Goal: Contribute content: Add original content to the website for others to see

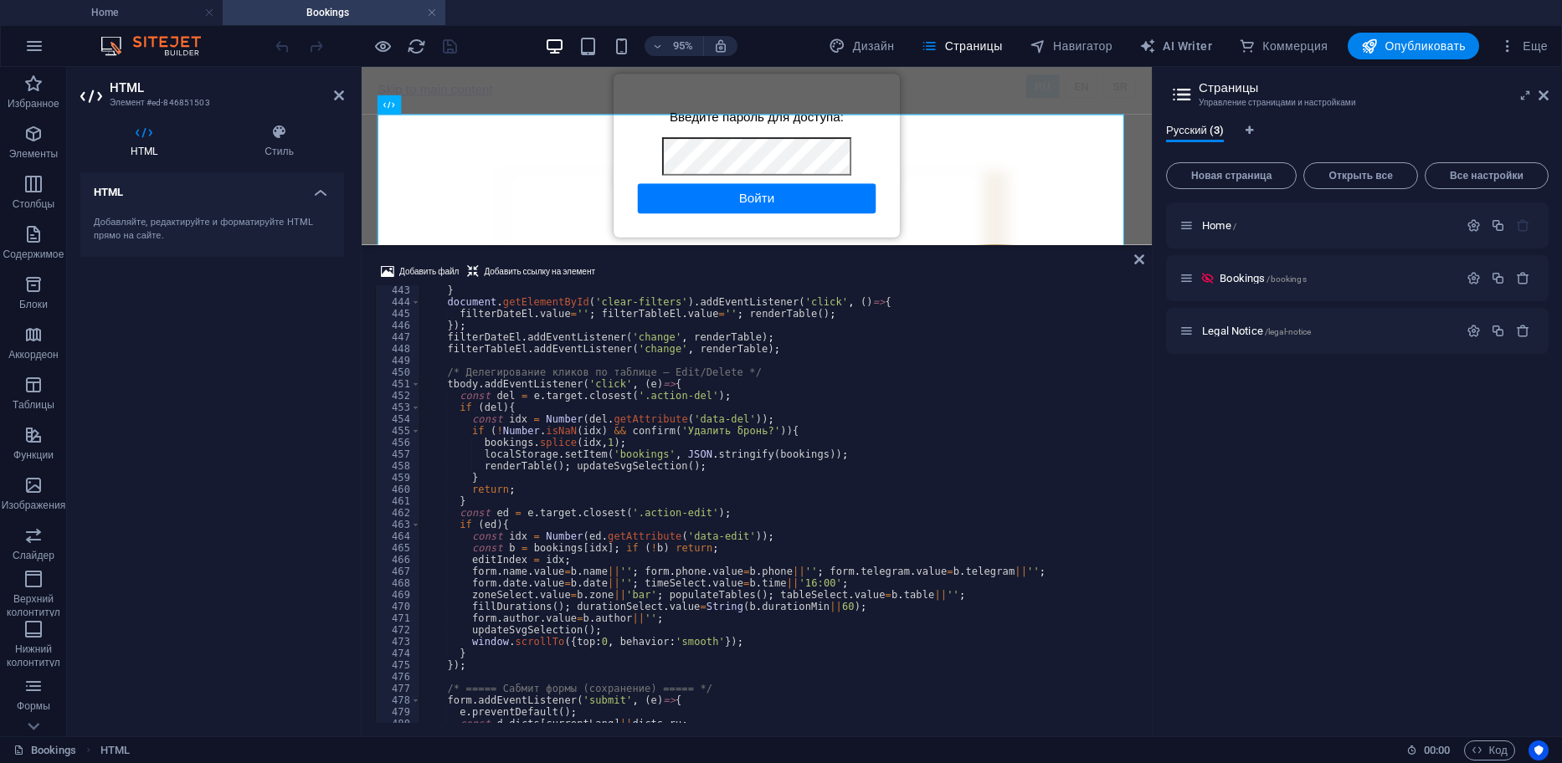
scroll to position [5180, 0]
click at [637, 428] on div "} document . getElementById ( 'clear-filters' ) . addEventListener ( 'click' , …" at bounding box center [964, 514] width 1090 height 458
type textarea "if (!Number.isNaN(idx) && confirm('Удалить бронь?')){"
click at [449, 50] on div at bounding box center [365, 46] width 187 height 27
click at [449, 50] on icon "save" at bounding box center [449, 46] width 19 height 19
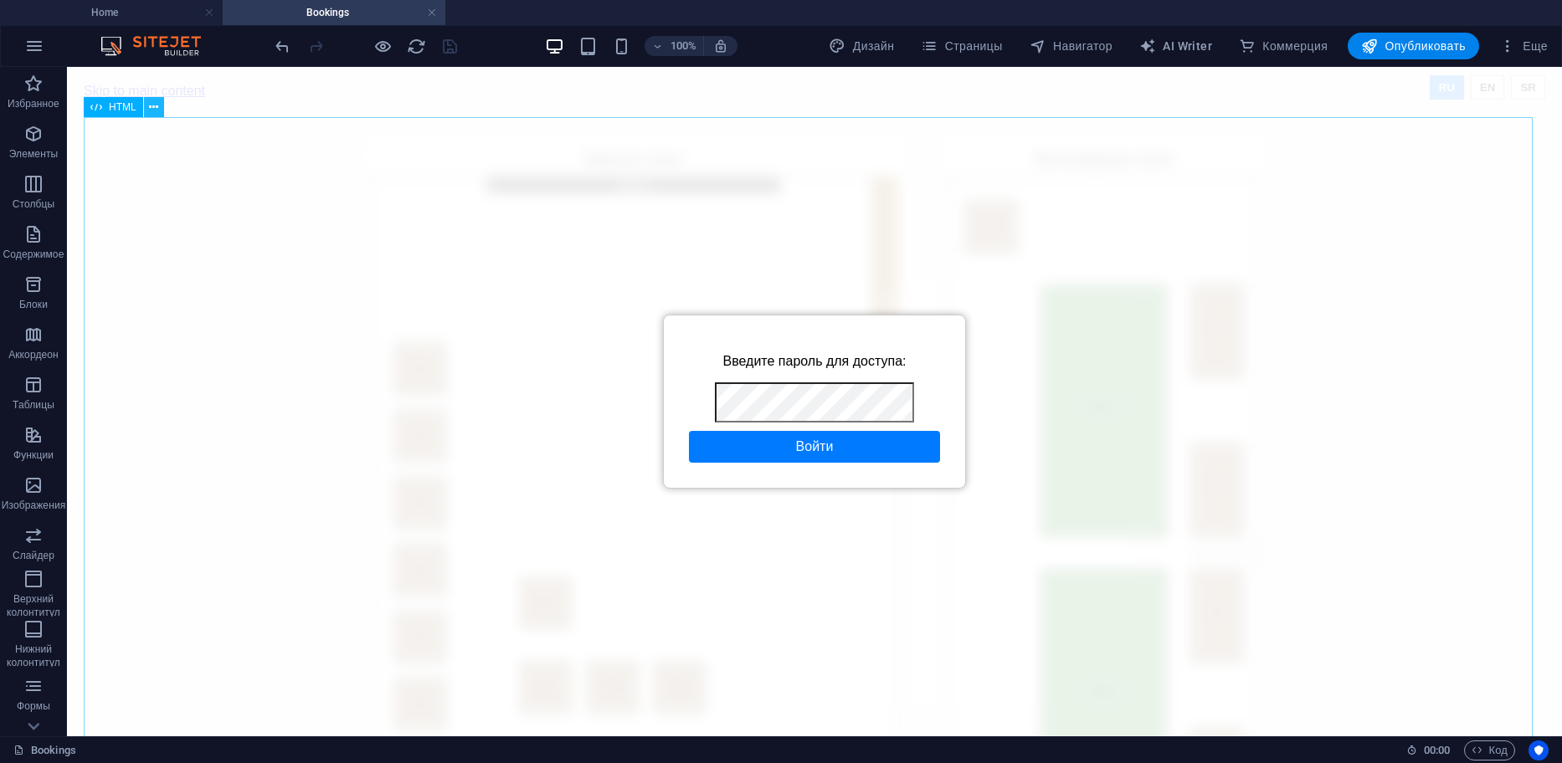
click at [157, 111] on icon at bounding box center [153, 108] width 9 height 18
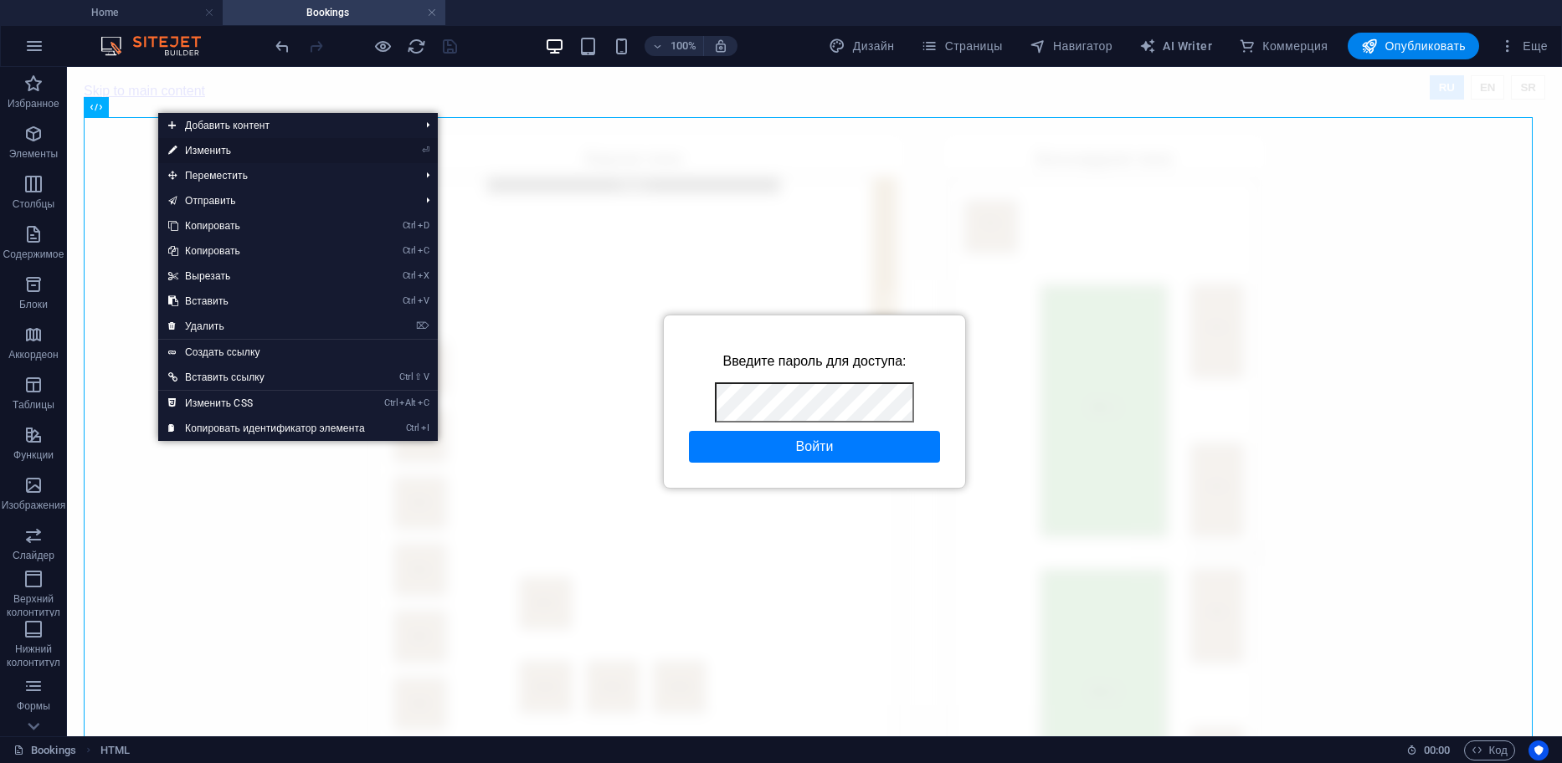
click at [221, 151] on link "⏎ Изменить" at bounding box center [266, 150] width 217 height 25
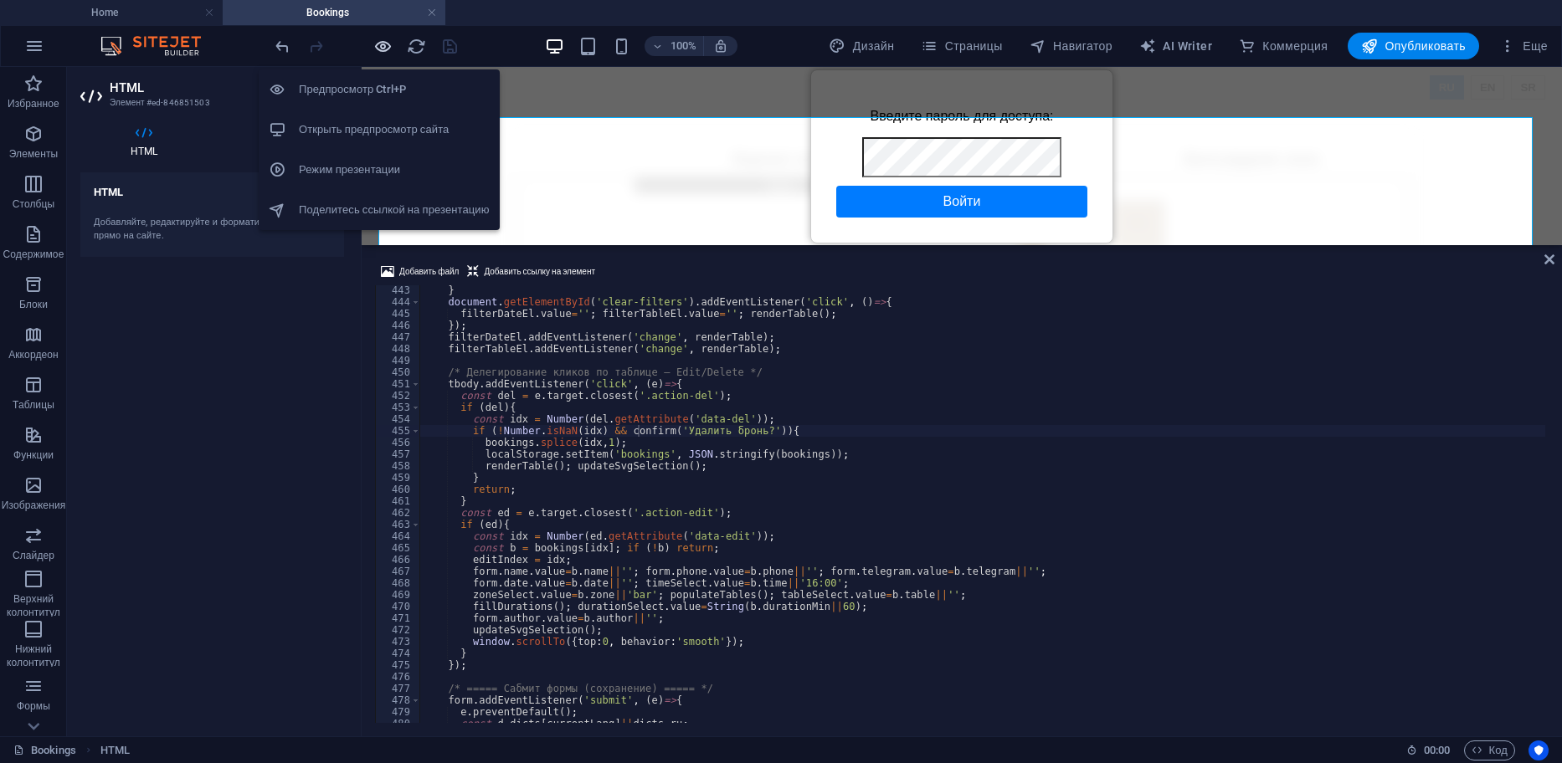
click at [373, 48] on icon "button" at bounding box center [382, 46] width 19 height 19
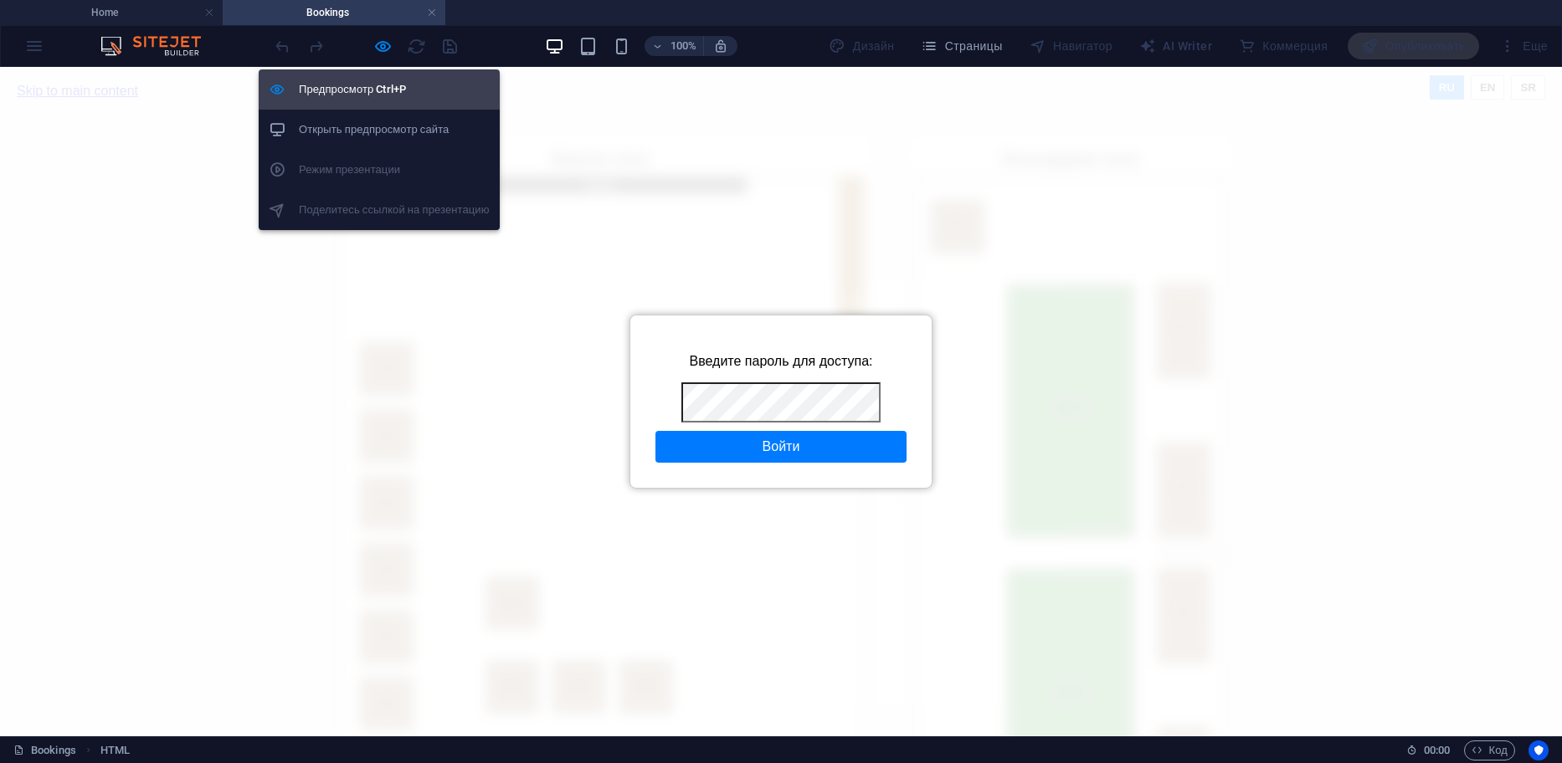
click at [373, 89] on h6 "Предпросмотр Ctrl+P" at bounding box center [394, 90] width 191 height 20
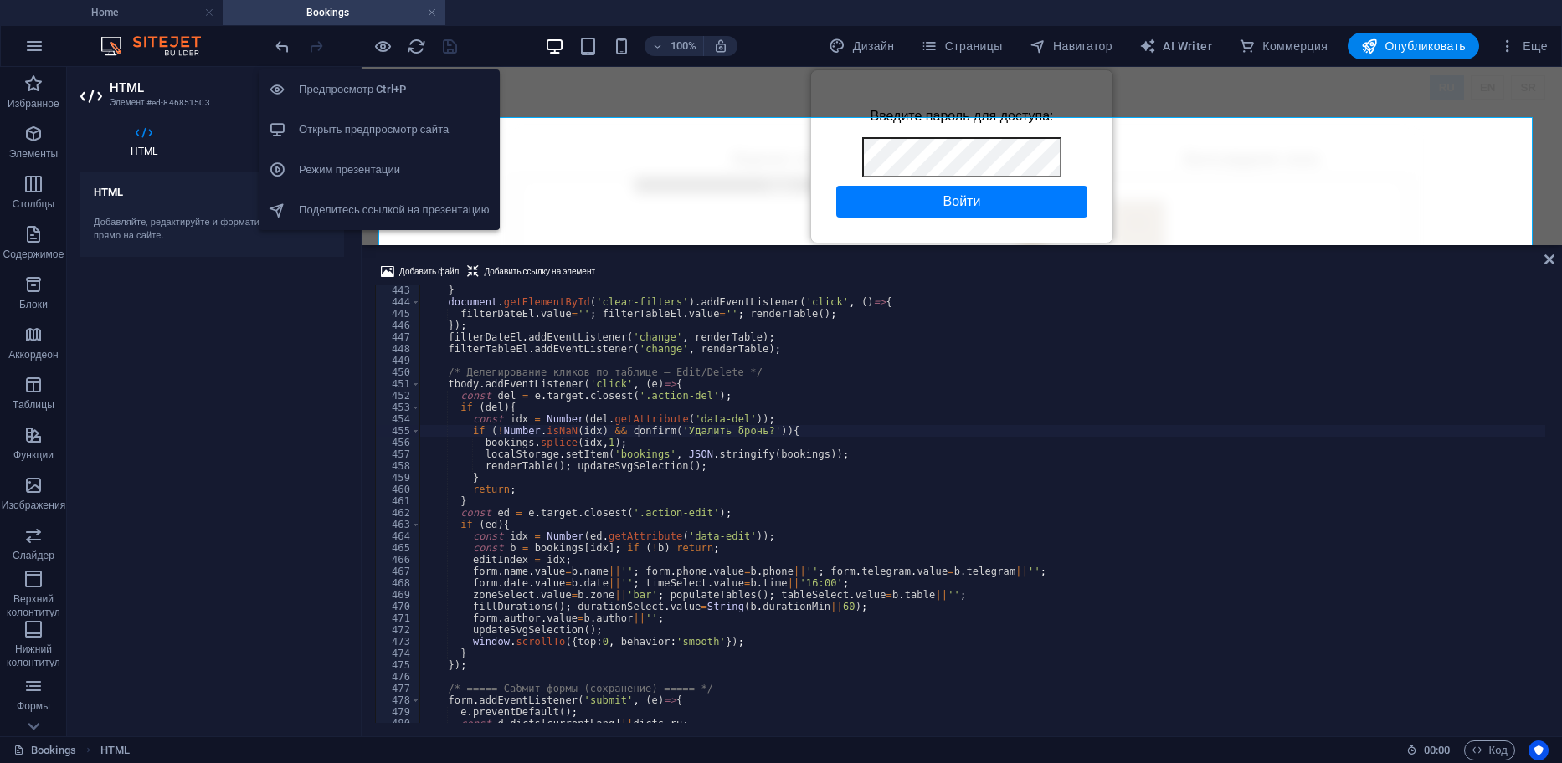
click at [347, 140] on li "Открыть предпросмотр сайта" at bounding box center [379, 130] width 241 height 40
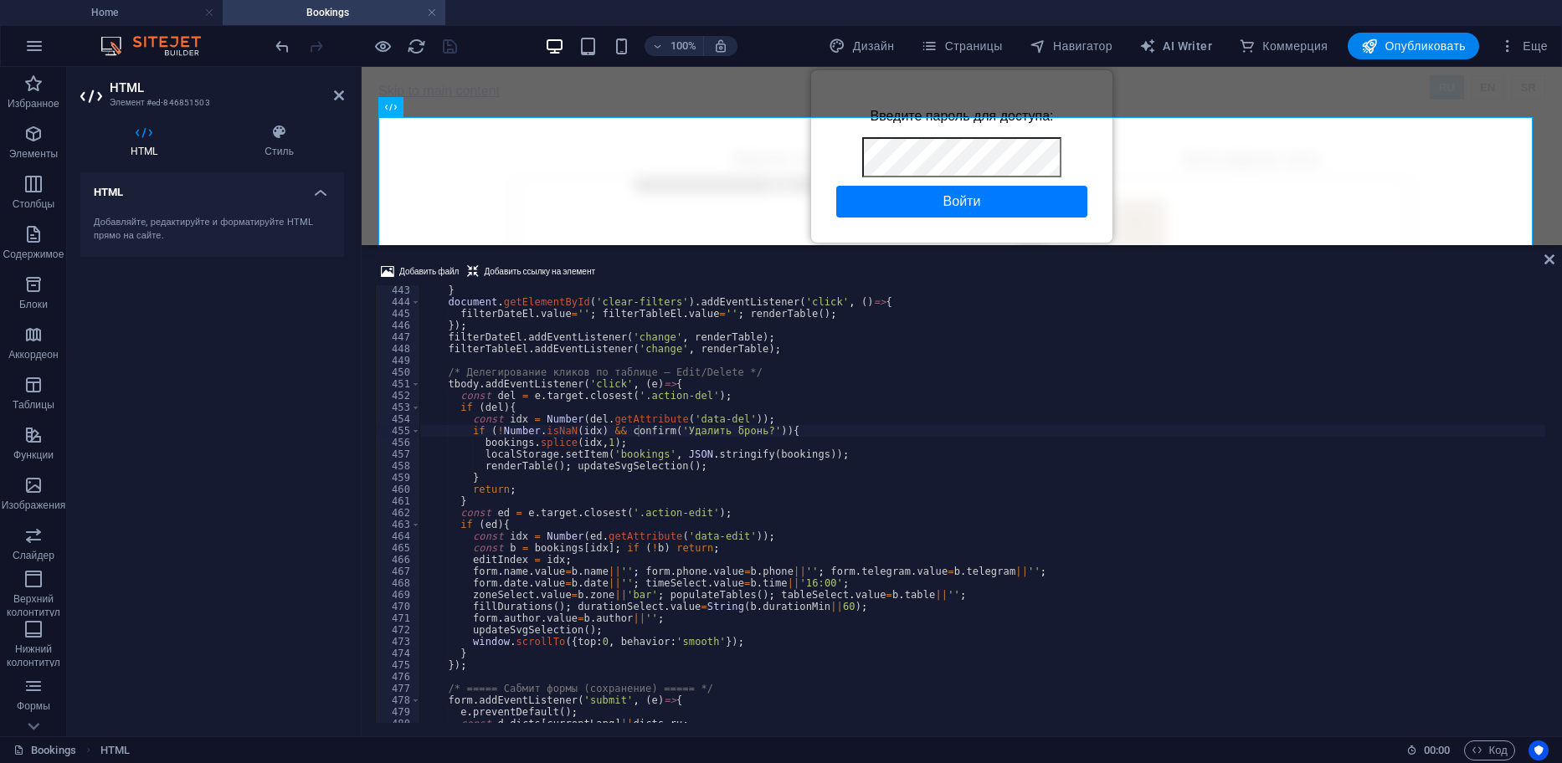
type textarea "}"
click at [620, 472] on div "} document . getElementById ( 'clear-filters' ) . addEventListener ( 'click' , …" at bounding box center [982, 514] width 1125 height 458
click at [457, 44] on div at bounding box center [365, 46] width 187 height 27
click at [1456, 48] on span "Опубликовать" at bounding box center [1413, 46] width 105 height 17
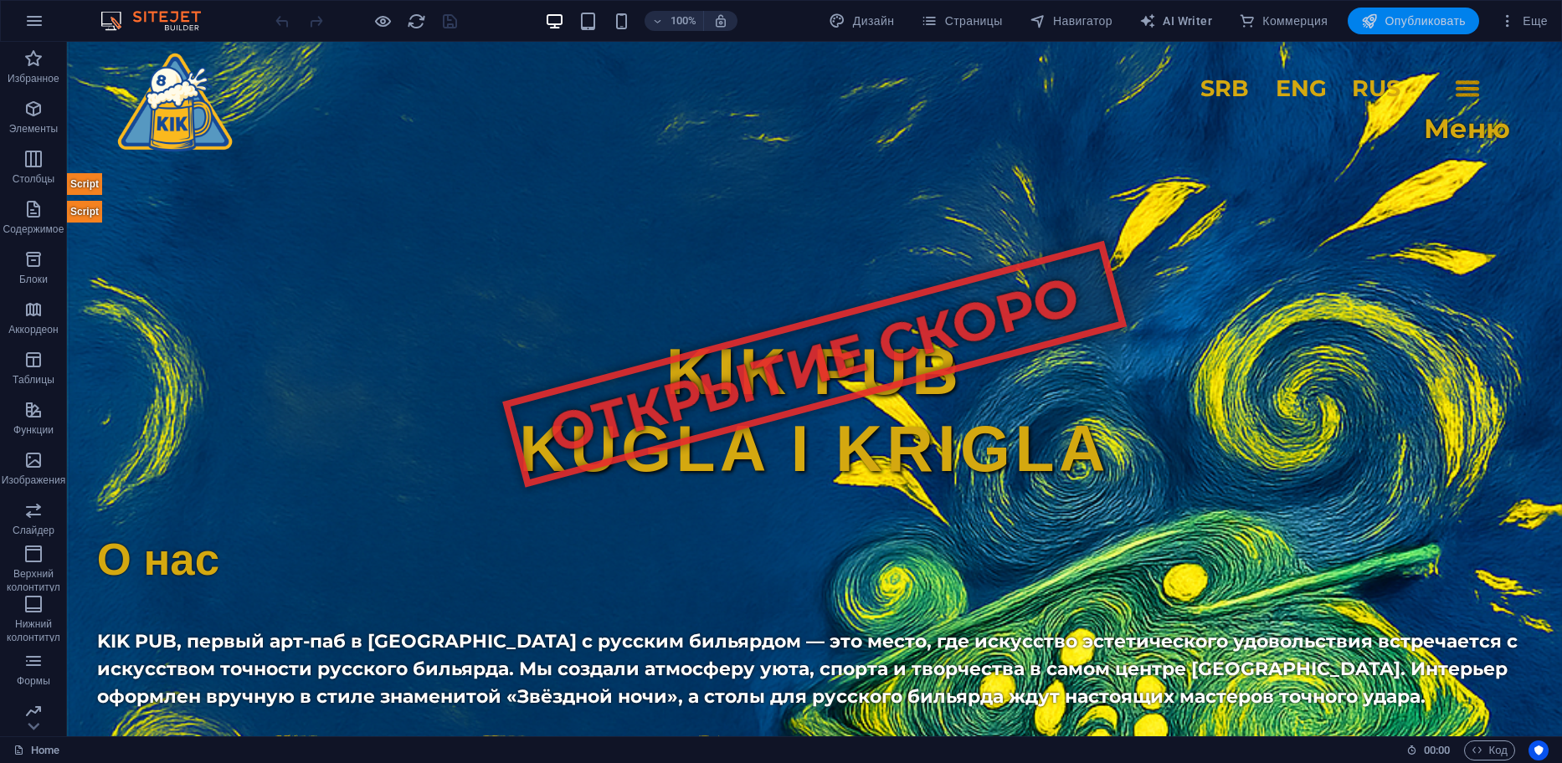
drag, startPoint x: 1415, startPoint y: 23, endPoint x: 1403, endPoint y: 32, distance: 14.9
click at [1414, 25] on span "Опубликовать" at bounding box center [1413, 21] width 105 height 17
